Goal: Information Seeking & Learning: Learn about a topic

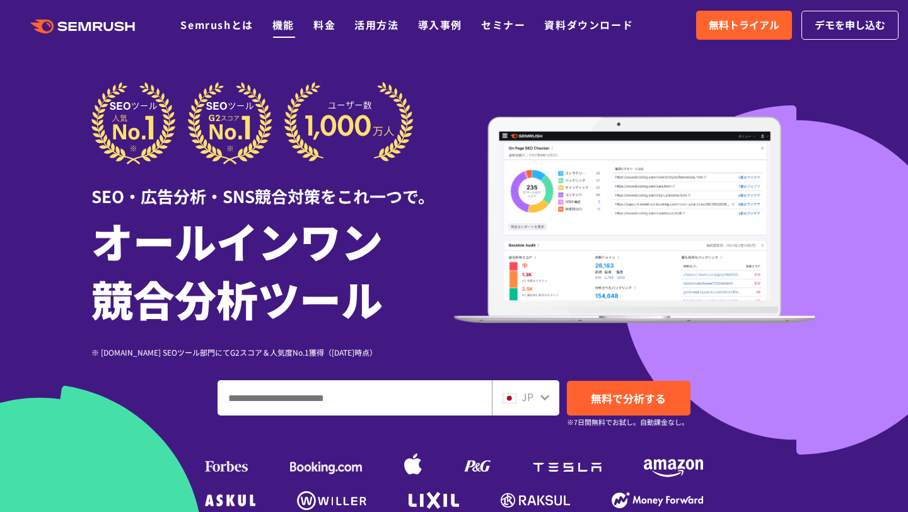
click at [280, 25] on link "機能" at bounding box center [283, 24] width 22 height 15
click at [323, 21] on link "料金" at bounding box center [324, 24] width 22 height 15
click at [370, 26] on link "活用方法" at bounding box center [376, 24] width 44 height 15
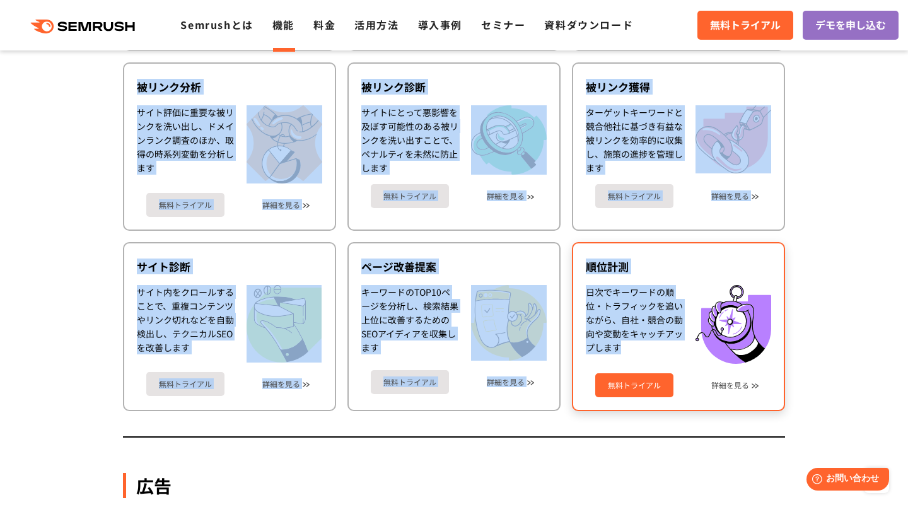
drag, startPoint x: 138, startPoint y: 118, endPoint x: 667, endPoint y: 354, distance: 579.5
click at [667, 354] on div "SEO SEOを実行するには、テクニカルSEO、コンテンツ、バックリンクなど様々な領域で総合的な施策が必要です。Semrushを使えば競合ドメイン分析やキーワ…" at bounding box center [454, 6] width 662 height 862
copy div "SEO SEOを実行するには、テクニカルSEO、コンテンツ、バックリンクなど様々な領域で総合的な施策が必要です。Semrushを使えば競合ドメイン分析やキーワ…"
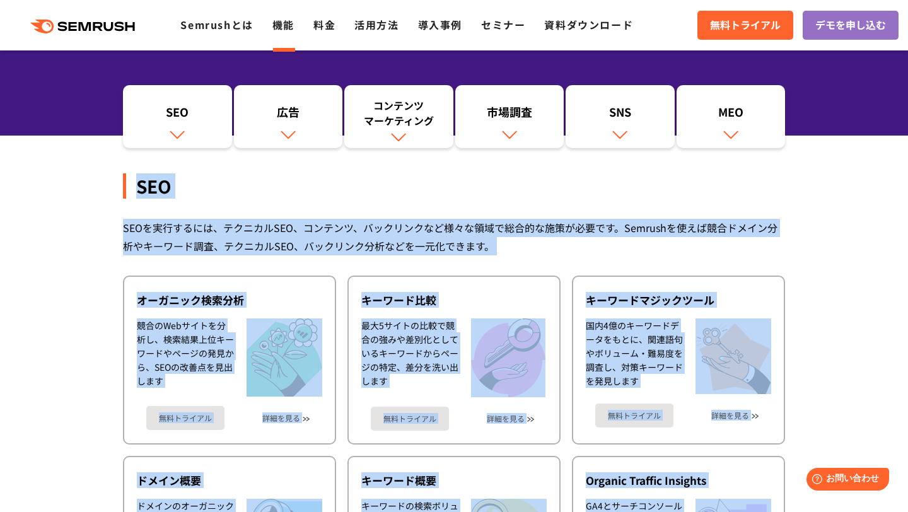
scroll to position [135, 0]
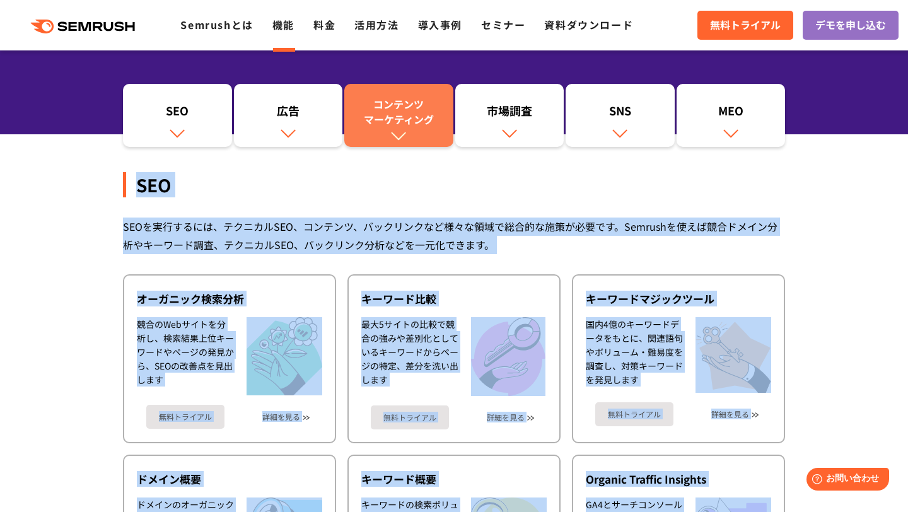
click at [410, 122] on div "コンテンツ マーケティング" at bounding box center [398, 111] width 96 height 30
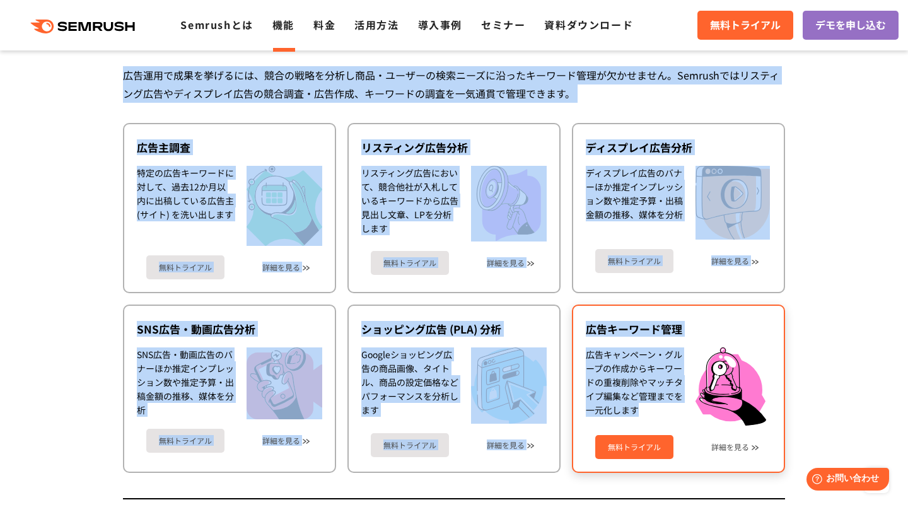
scroll to position [1162, 0]
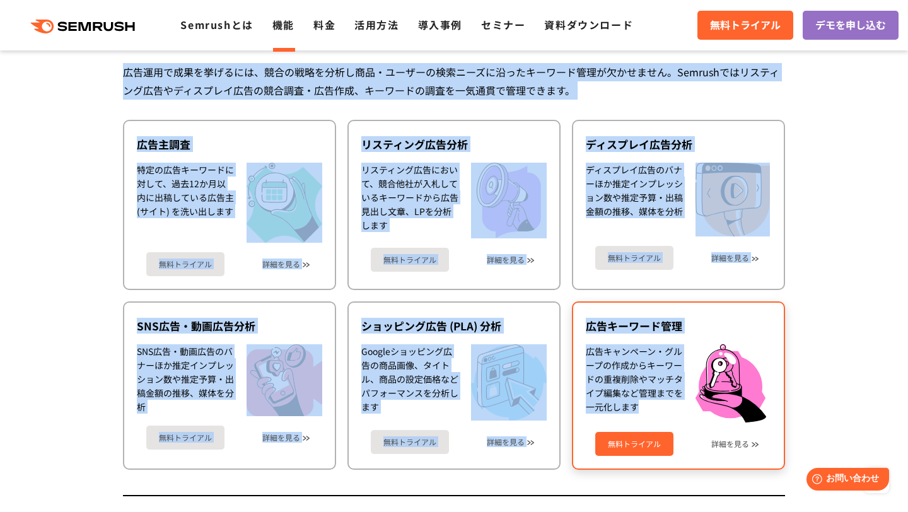
drag, startPoint x: 139, startPoint y: 65, endPoint x: 638, endPoint y: 410, distance: 607.0
click at [638, 410] on div "広告 広告運用で成果を挙げるには、競合の戦略を分析し商品・ユーザーの検索ニーズに沿ったキーワード管理が欠かせません。Semrushではリスティング広告やディス…" at bounding box center [454, 229] width 662 height 536
copy div "広告 広告運用で成果を挙げるには、競合の戦略を分析し商品・ユーザーの検索ニーズに沿ったキーワード管理が欠かせません。Semrushではリスティング広告やディス…"
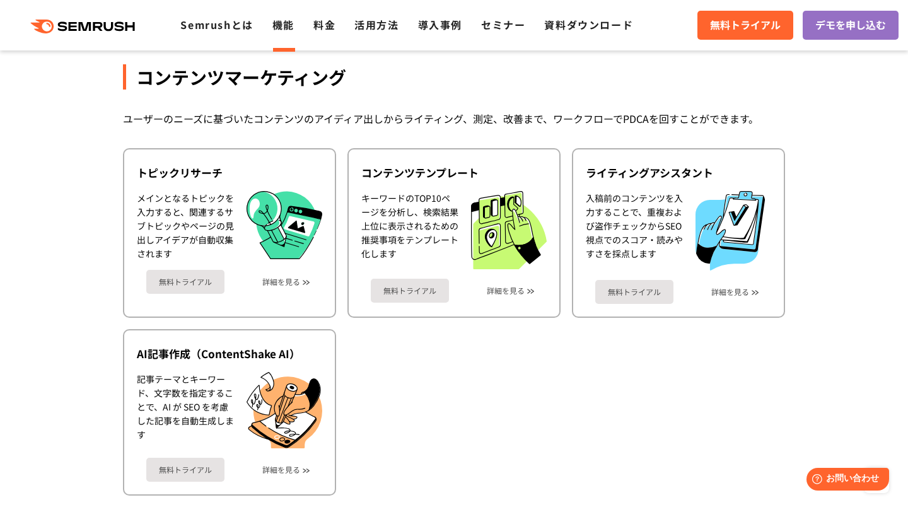
scroll to position [1630, 0]
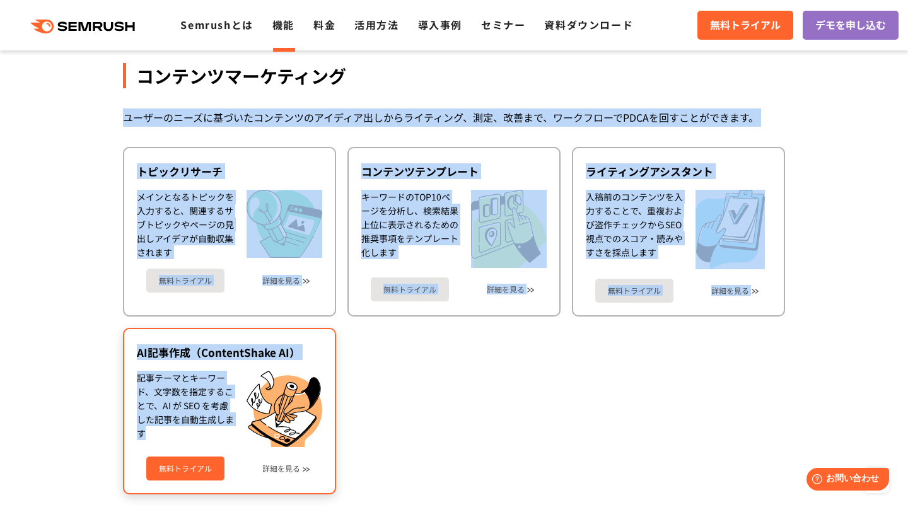
drag, startPoint x: 127, startPoint y: 120, endPoint x: 222, endPoint y: 427, distance: 321.6
click at [222, 427] on div "コンテンツマーケティング ユーザーのニーズに基づいたコンテンツのアイディア出しからライティング、測定、改善まで、ワークフローでPDCAを回すことができます。 …" at bounding box center [454, 263] width 662 height 514
copy div "ユーザーのニーズに基づいたコンテンツのアイディア出しからライティング、測定、改善まで、ワークフローでPDCAを回すことができます。 トピックリサーチ メインと…"
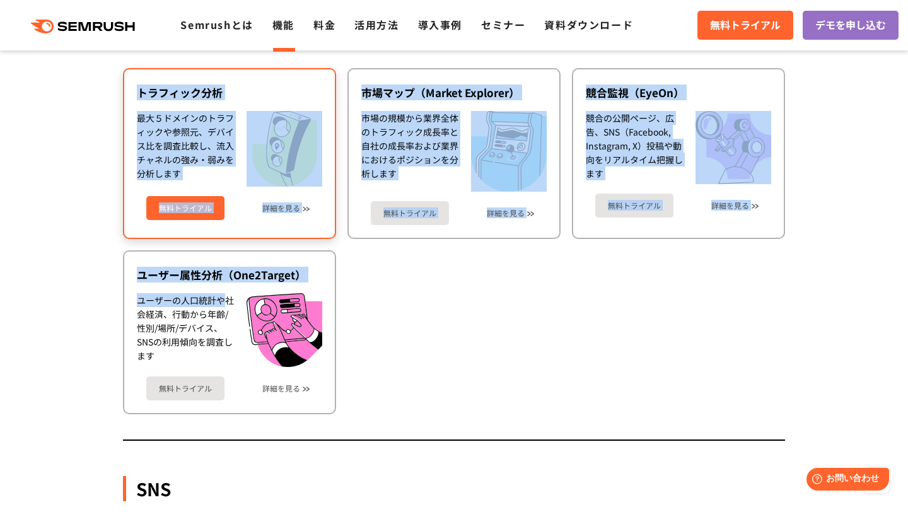
scroll to position [2224, 0]
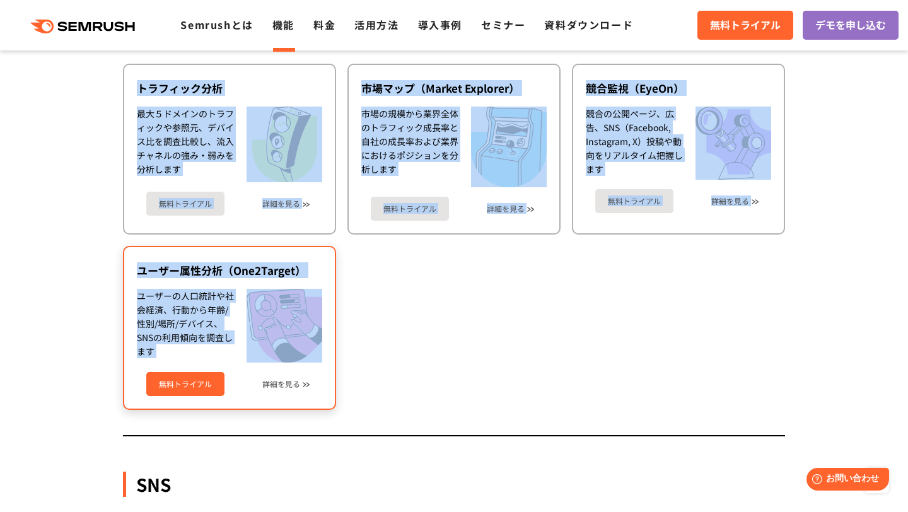
drag, startPoint x: 142, startPoint y: 91, endPoint x: 280, endPoint y: 340, distance: 284.4
click at [280, 340] on div "市場調査 オンラインでの施策を決めるには、競合サイトのトラフィックや流入チャネル・成長性を分析し、自社の強み・弱みを明確にすることが重要です。Semrushの…" at bounding box center [454, 170] width 662 height 531
copy div "市場調査 オンラインでの施策を決めるには、競合サイトのトラフィックや流入チャネル・成長性を分析し、自社の強み・弱みを明確にすることが重要です。Semrushの…"
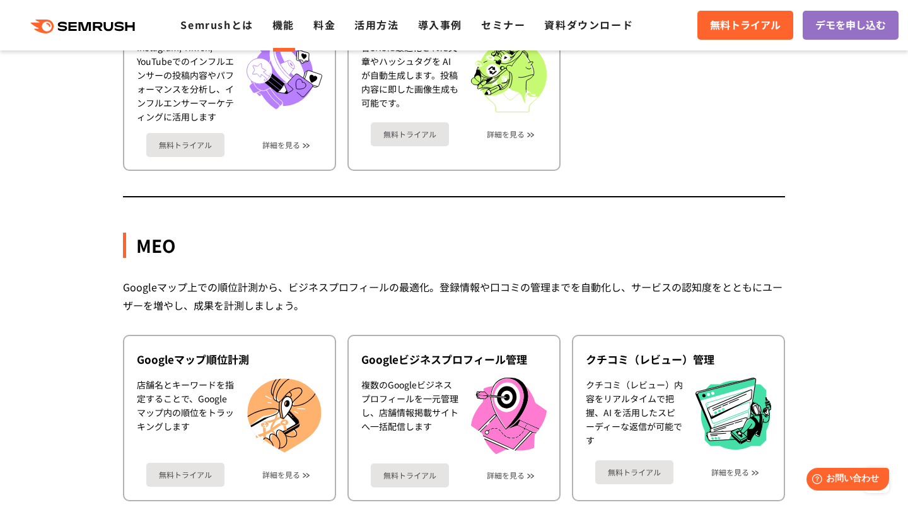
scroll to position [3104, 0]
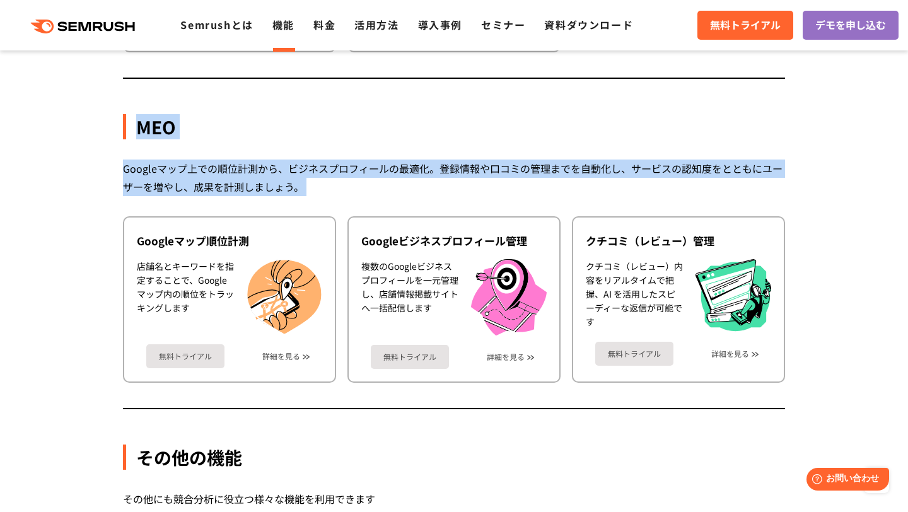
drag, startPoint x: 137, startPoint y: 130, endPoint x: 166, endPoint y: 202, distance: 76.7
click at [166, 202] on div "MEO Googleマップ上での順位計測から、ビジネスプロフィールの最適化。登録情報や口コミの管理までを自動化し、サービスの認知度をとともにユーザーを増やし、…" at bounding box center [454, 233] width 662 height 352
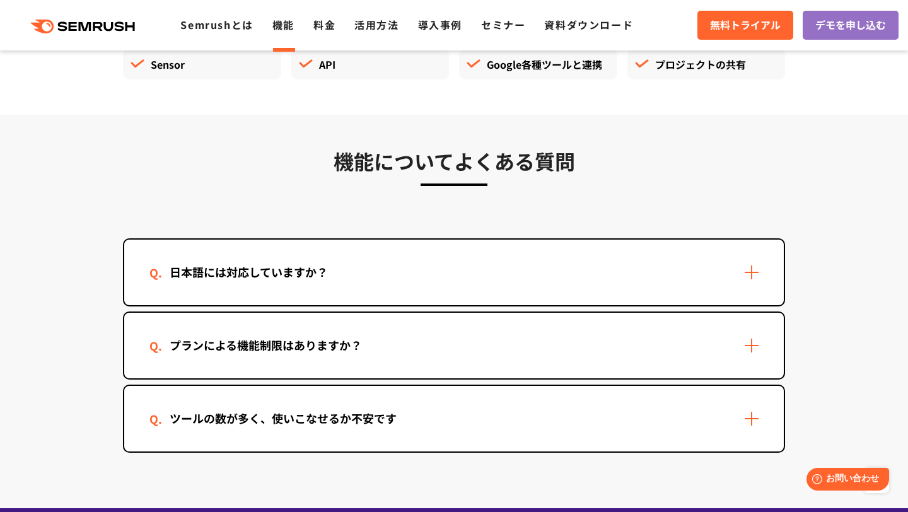
scroll to position [3705, 0]
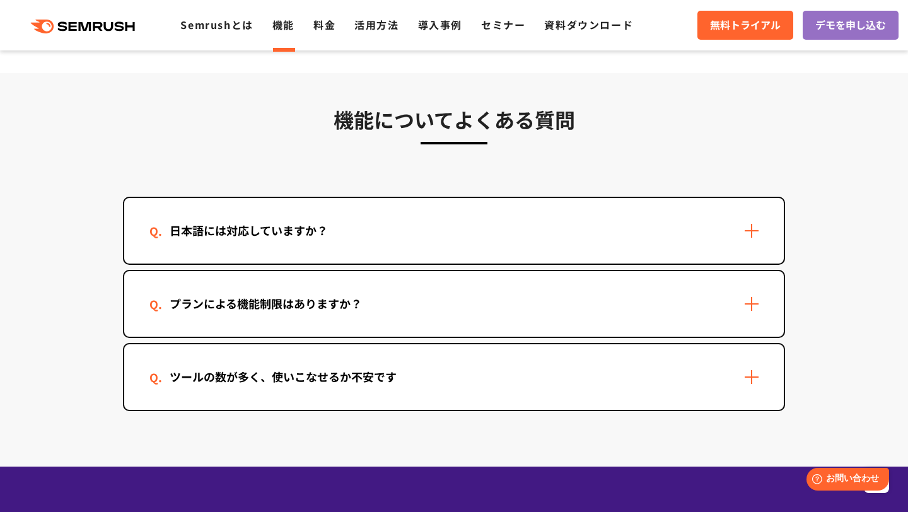
click at [223, 228] on div "日本語には対応していますか？" at bounding box center [248, 230] width 199 height 18
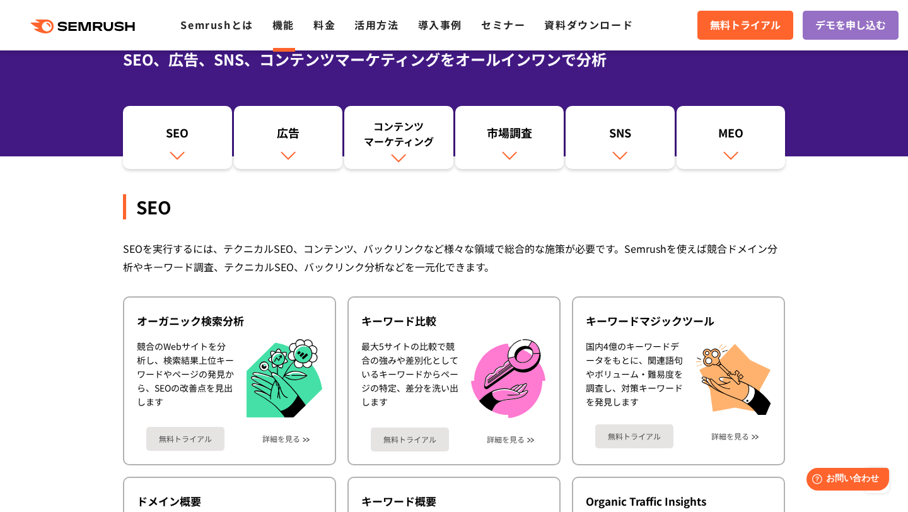
scroll to position [0, 0]
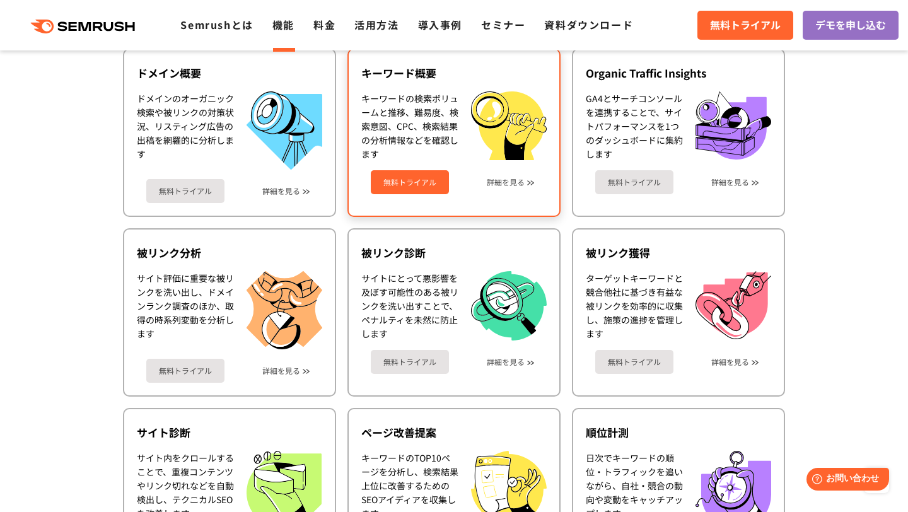
scroll to position [604, 0]
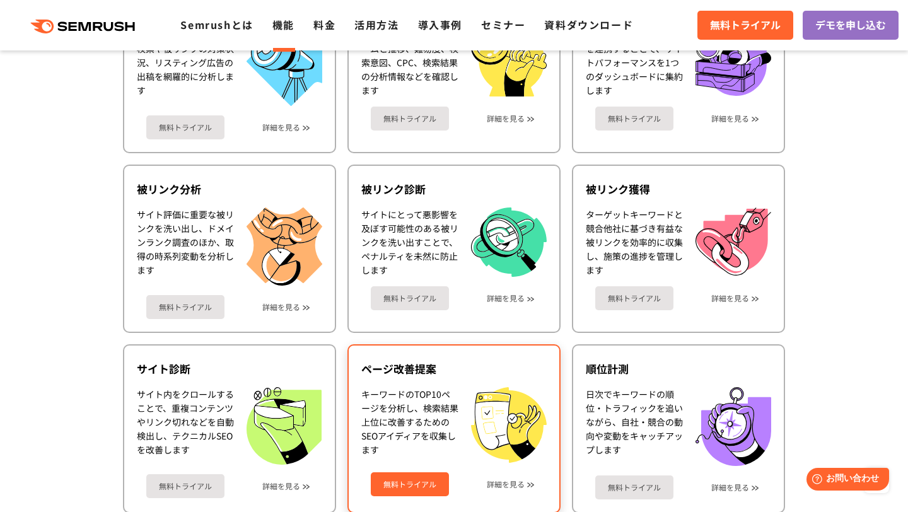
click at [476, 417] on img at bounding box center [509, 425] width 76 height 76
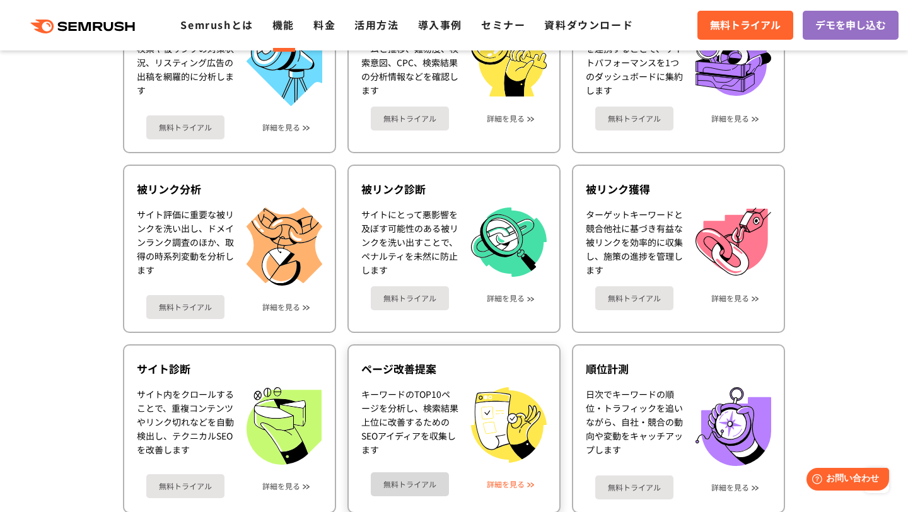
click at [514, 482] on link "詳細を見る" at bounding box center [506, 484] width 38 height 9
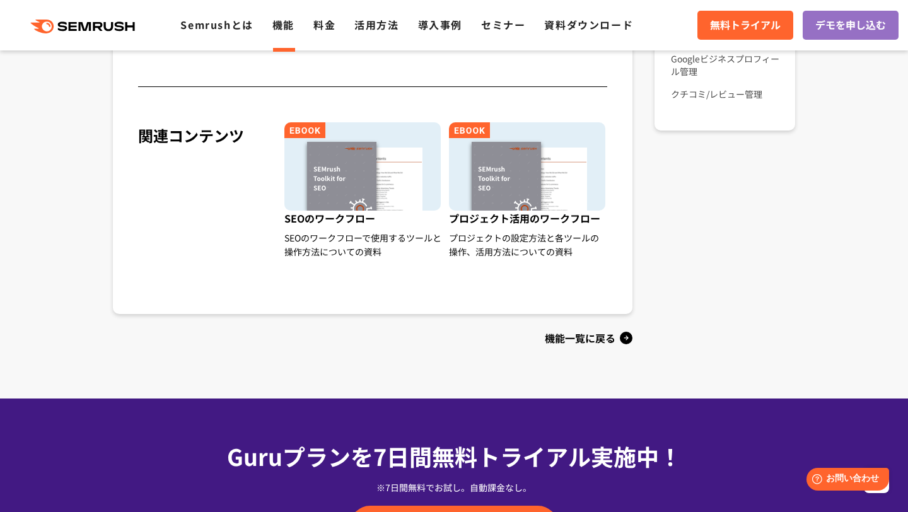
scroll to position [1145, 0]
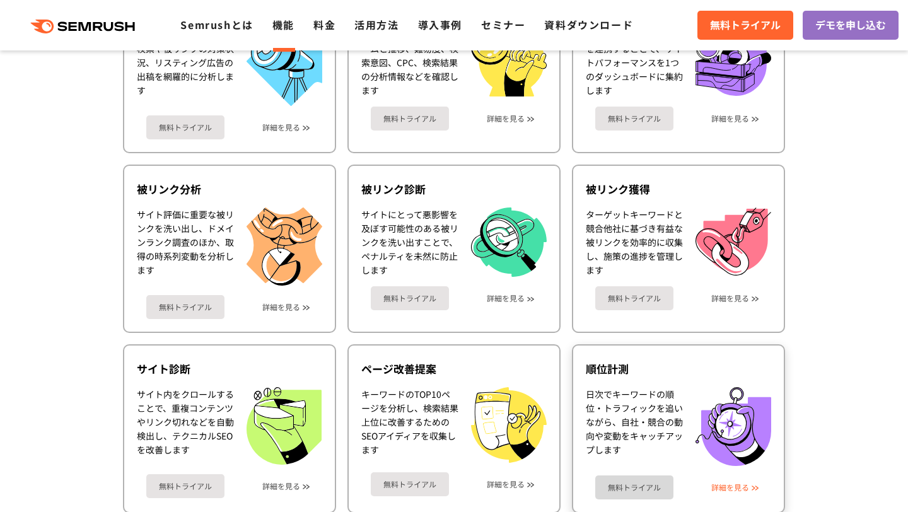
click at [732, 488] on link "詳細を見る" at bounding box center [730, 487] width 38 height 9
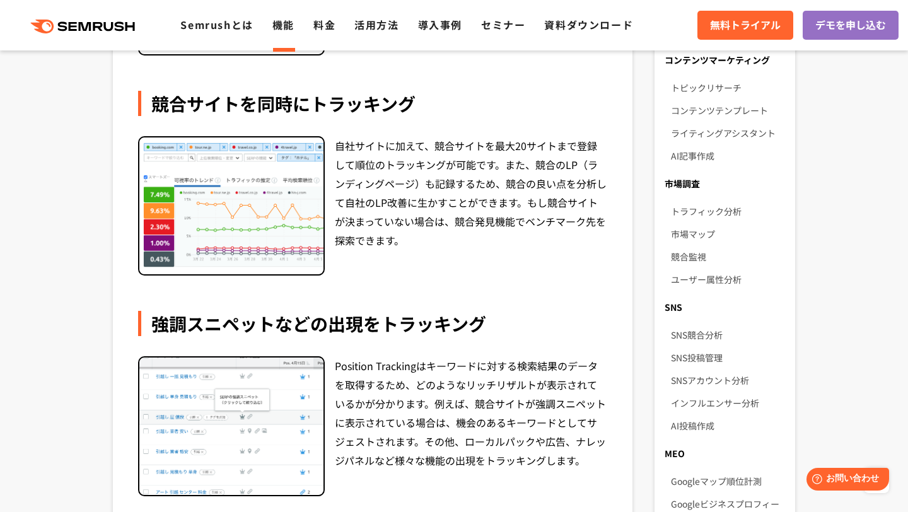
scroll to position [683, 0]
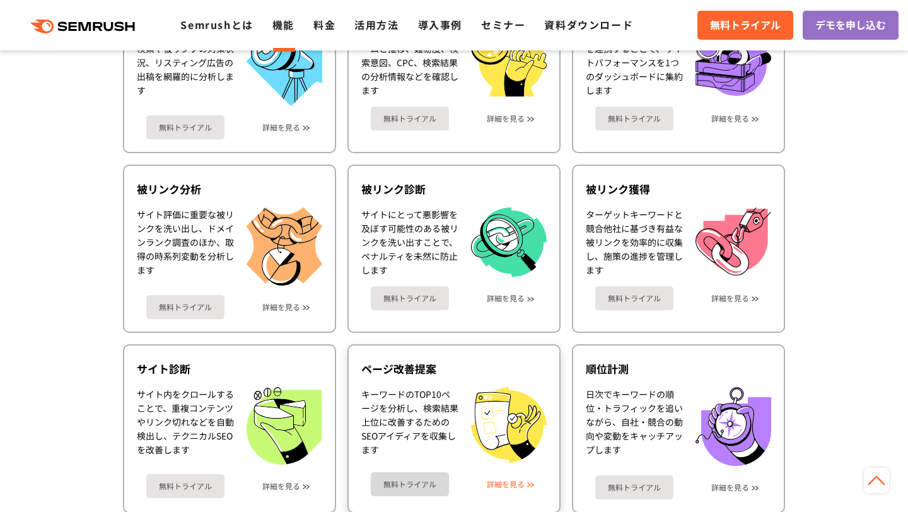
click at [504, 482] on link "詳細を見る" at bounding box center [506, 484] width 38 height 9
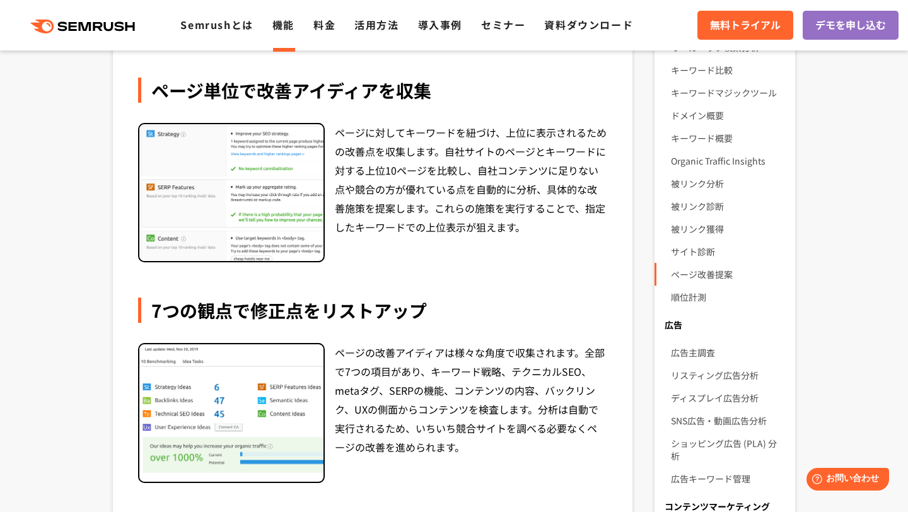
scroll to position [234, 0]
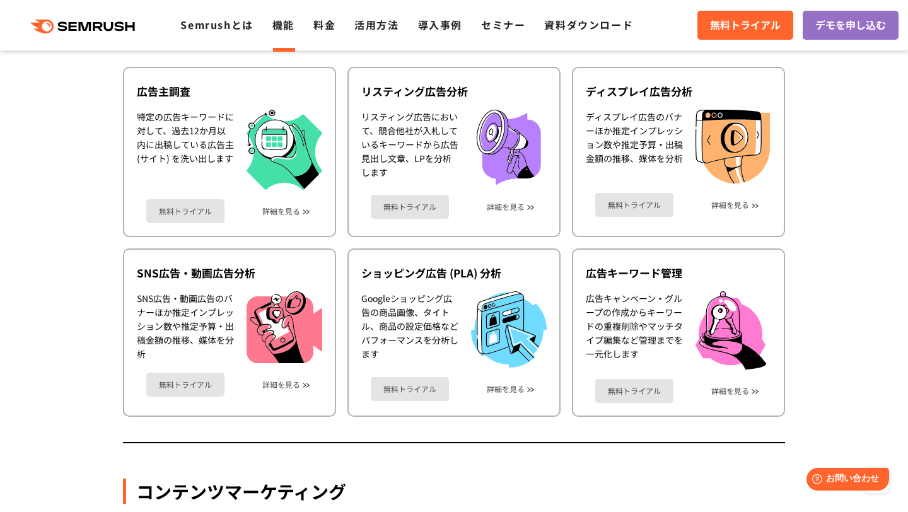
scroll to position [1211, 0]
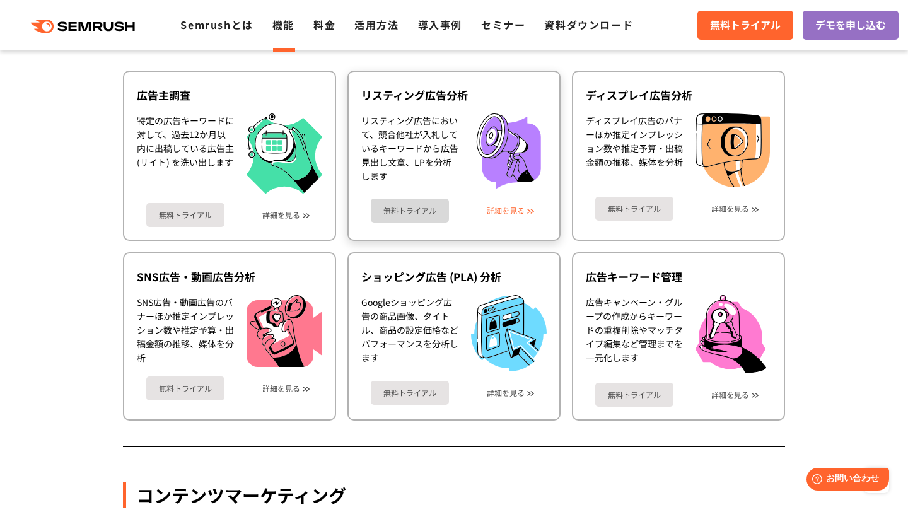
click at [519, 208] on link "詳細を見る" at bounding box center [506, 210] width 38 height 9
